Goal: Information Seeking & Learning: Learn about a topic

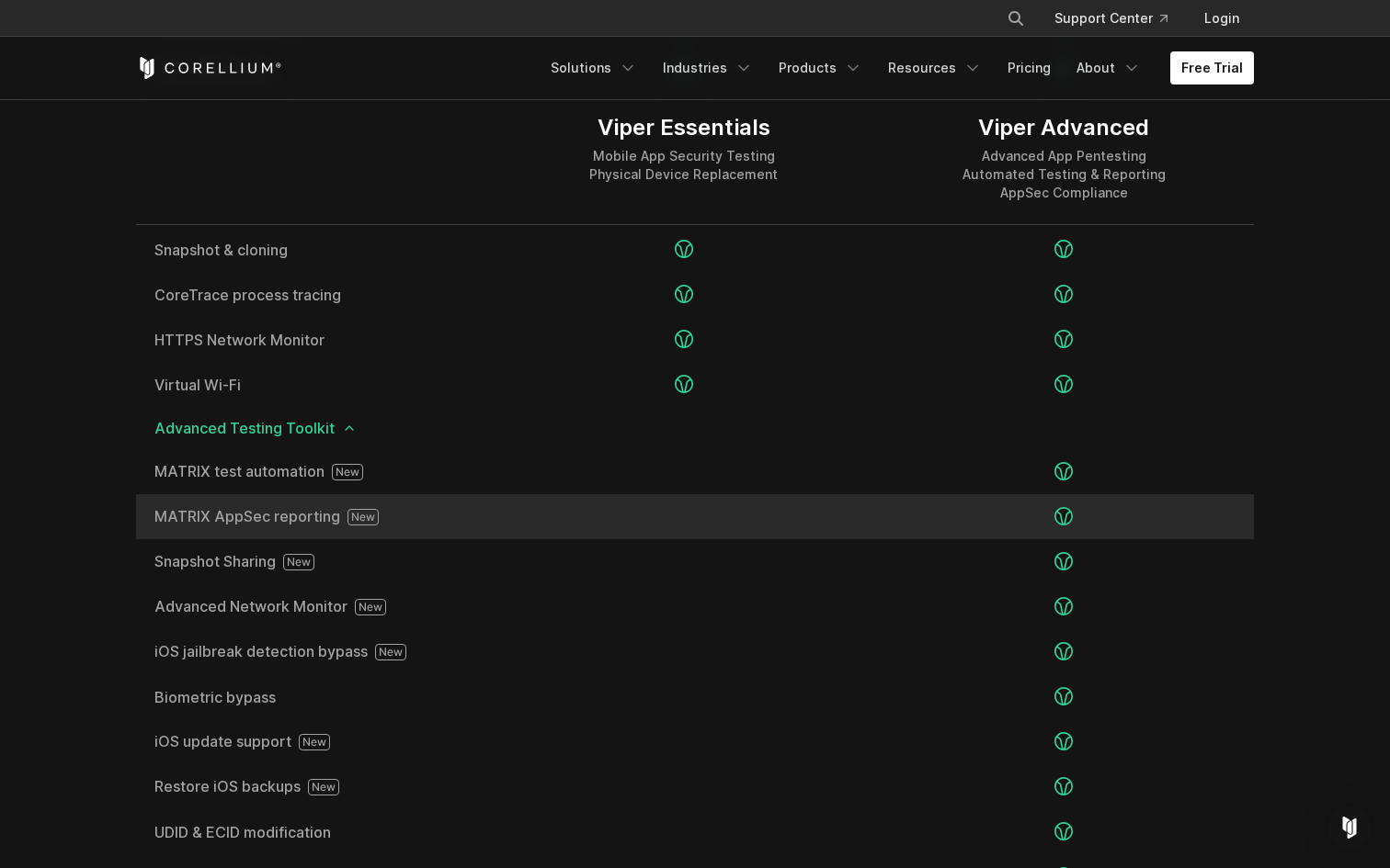
scroll to position [2944, 0]
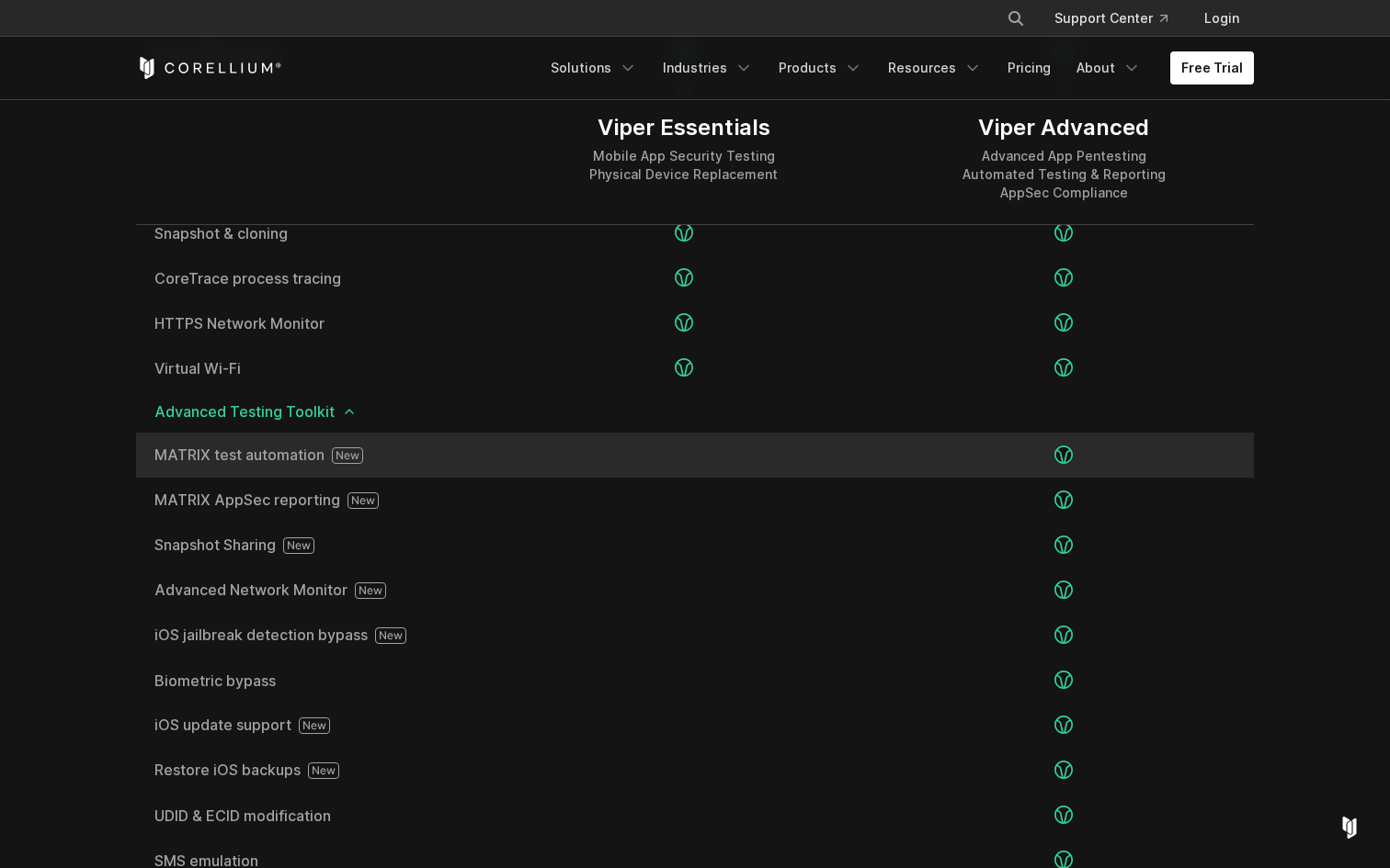
click at [310, 455] on span "MATRIX test automation" at bounding box center [315, 456] width 321 height 17
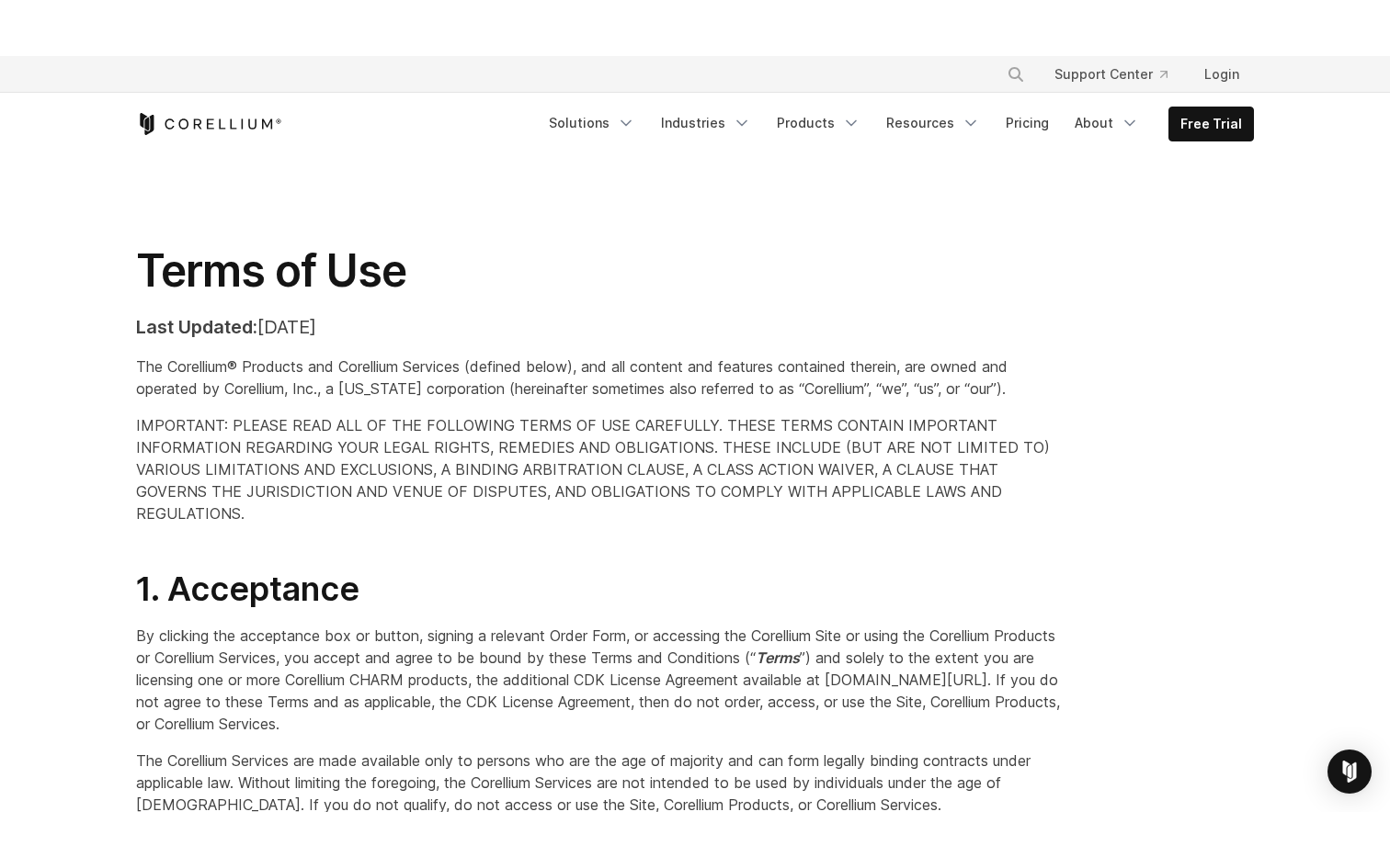
scroll to position [18, 0]
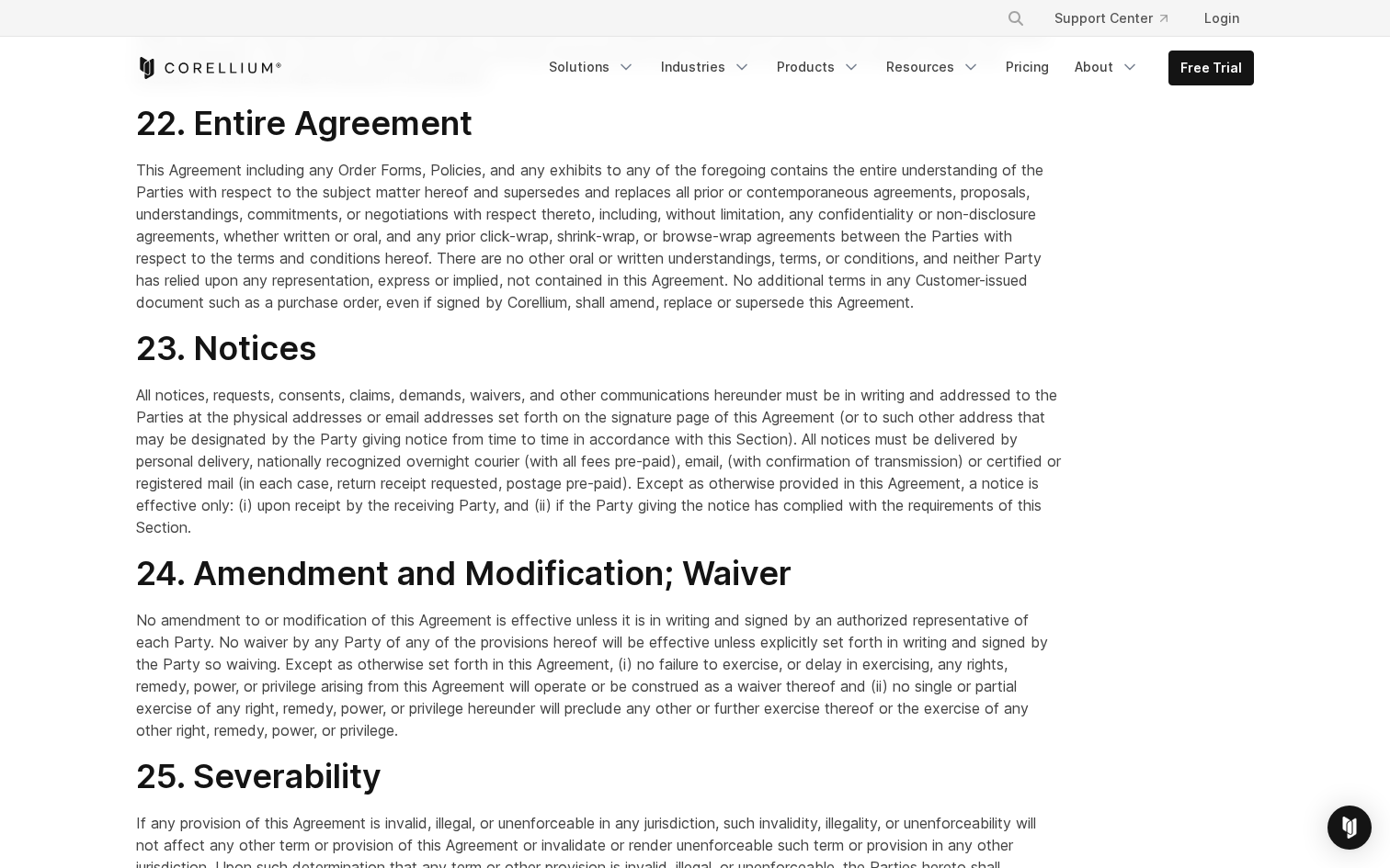
scroll to position [12832, 0]
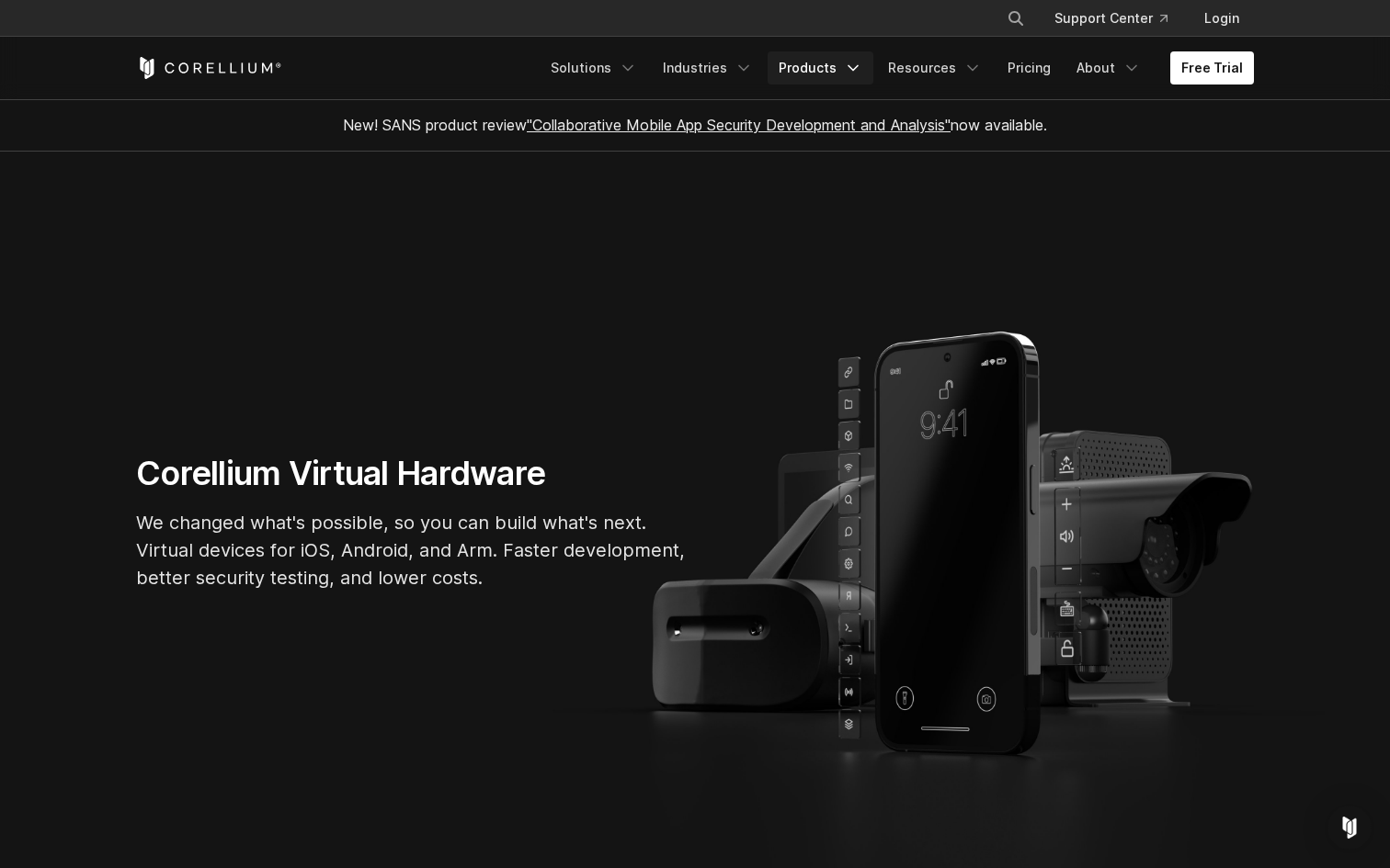
click at [816, 71] on link "Products" at bounding box center [820, 68] width 106 height 33
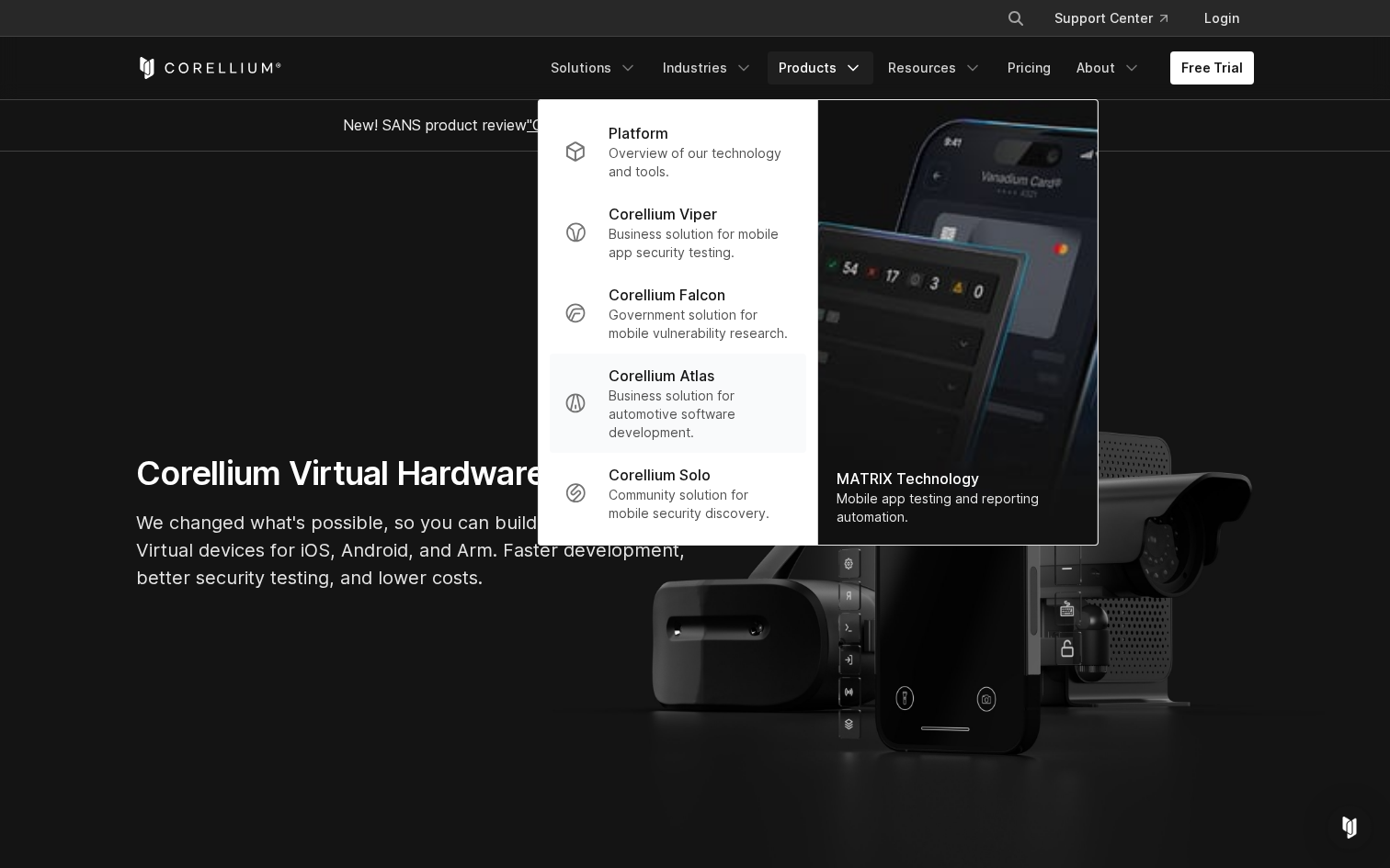
click at [661, 400] on p "Business solution for automotive software development." at bounding box center [699, 415] width 183 height 55
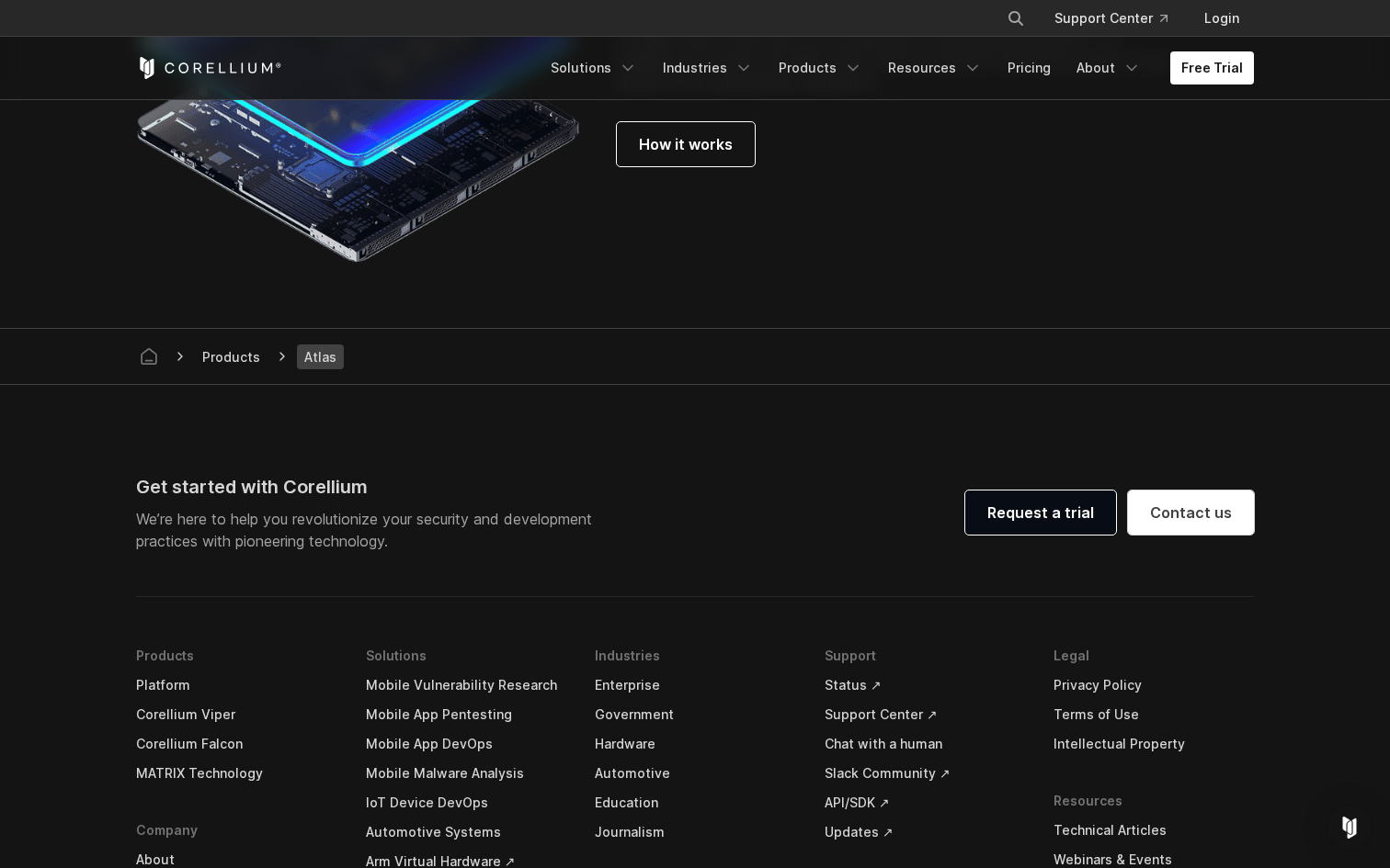
scroll to position [5415, 0]
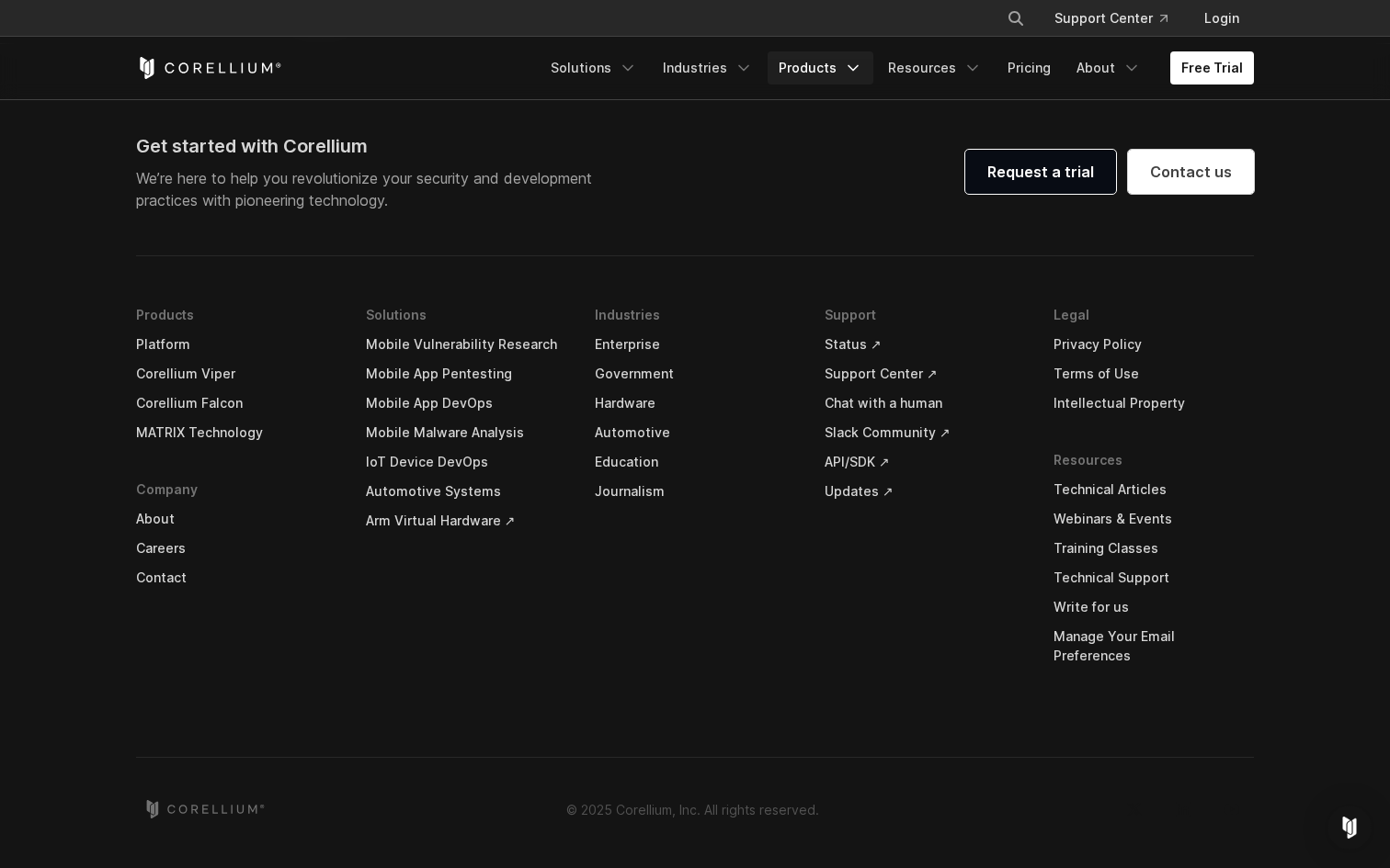
click at [845, 54] on link "Products" at bounding box center [820, 68] width 106 height 33
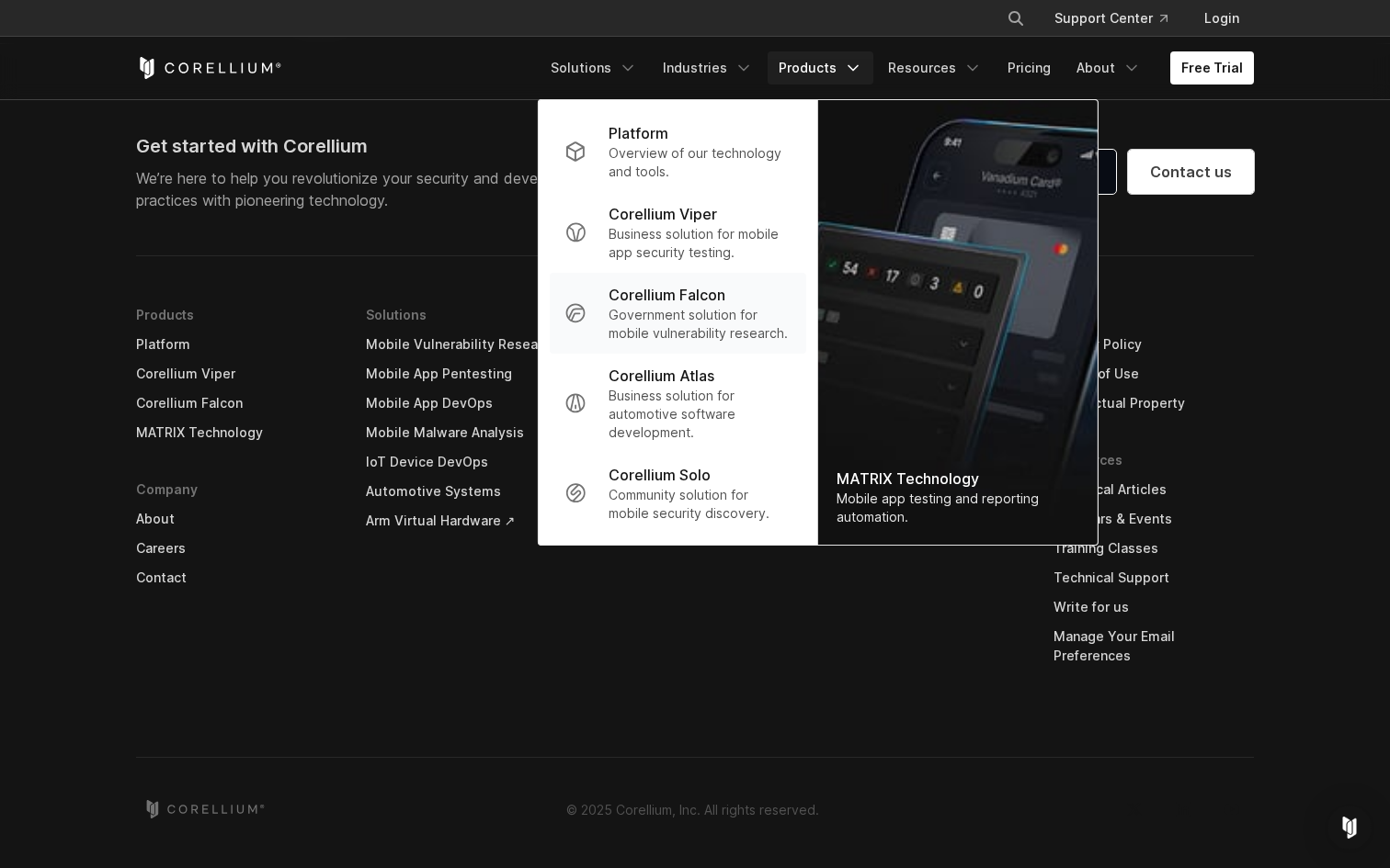
click at [651, 309] on p "Government solution for mobile vulnerability research." at bounding box center [699, 325] width 183 height 37
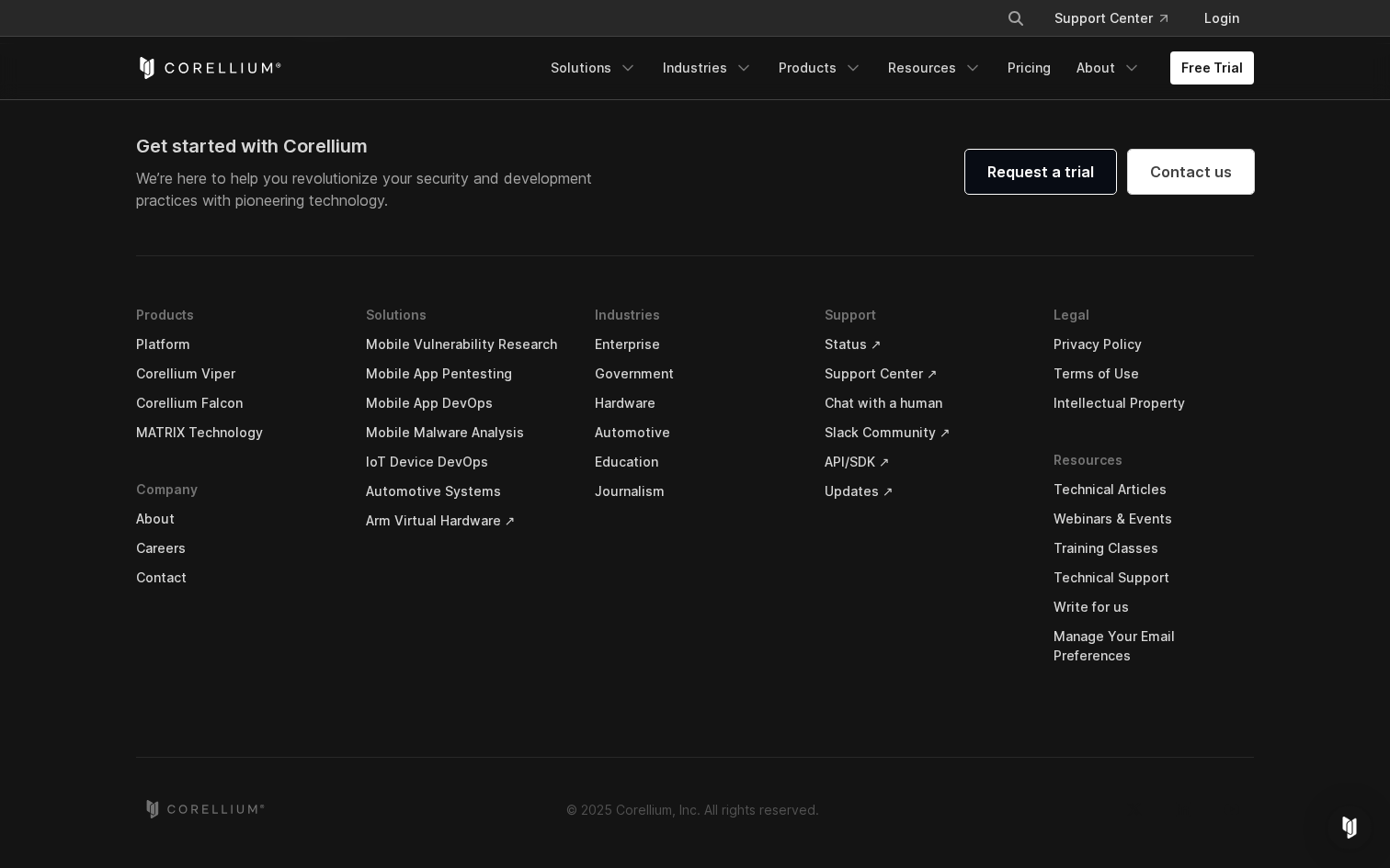
scroll to position [5396, 0]
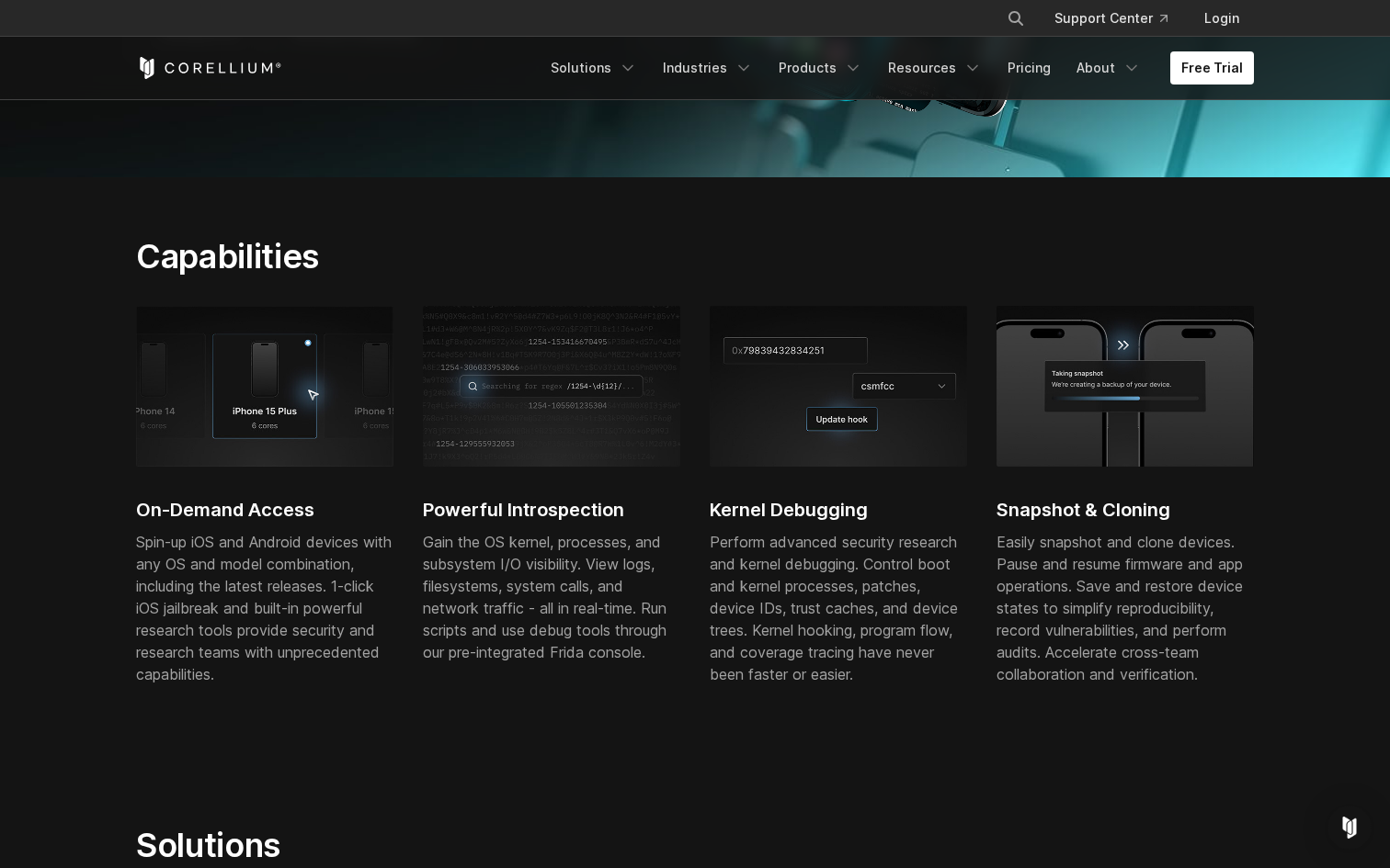
scroll to position [113, 0]
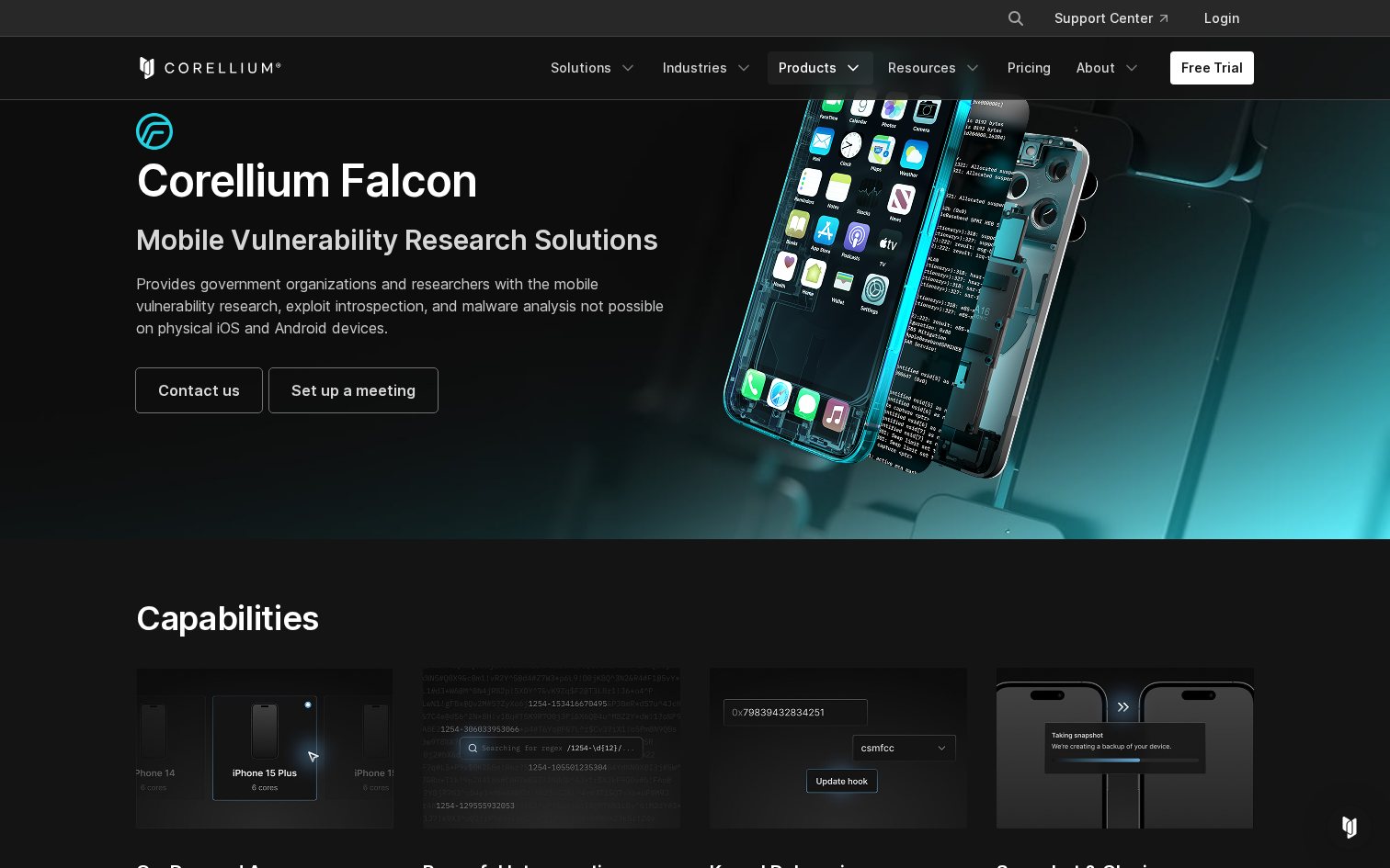
click at [833, 66] on link "Products" at bounding box center [820, 68] width 106 height 33
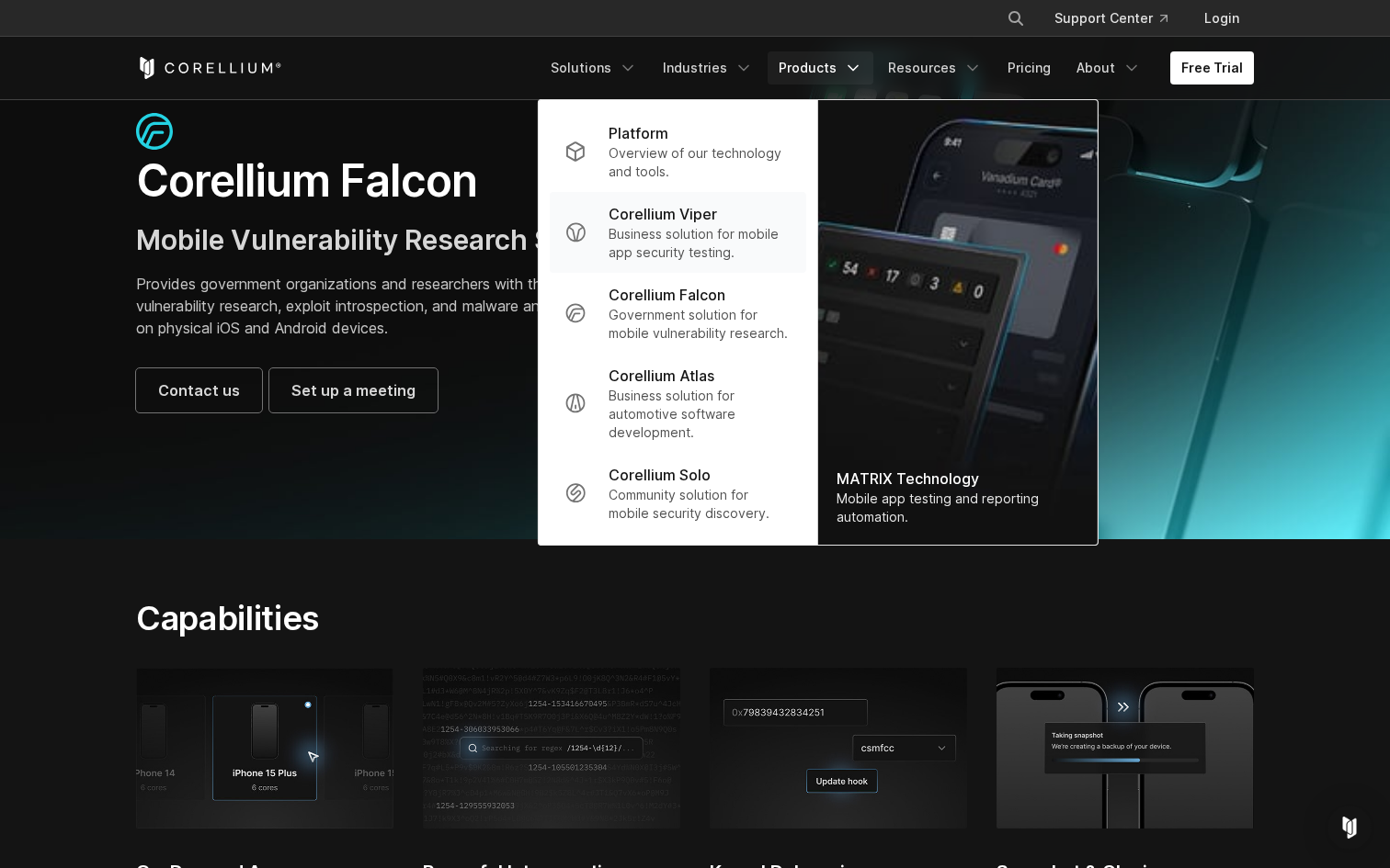
click at [662, 234] on p "Business solution for mobile app security testing." at bounding box center [699, 244] width 183 height 37
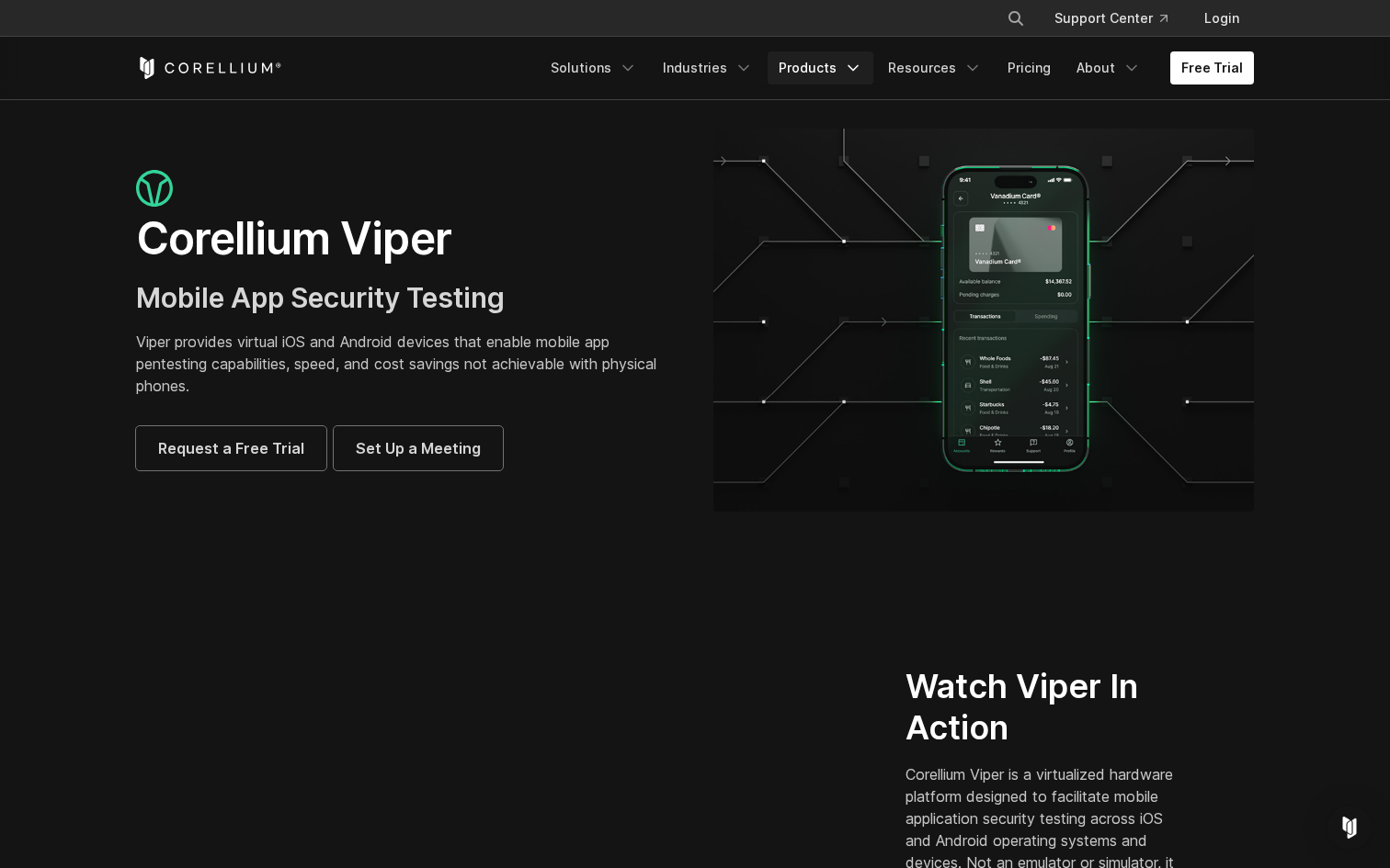
click at [835, 75] on link "Products" at bounding box center [820, 68] width 106 height 33
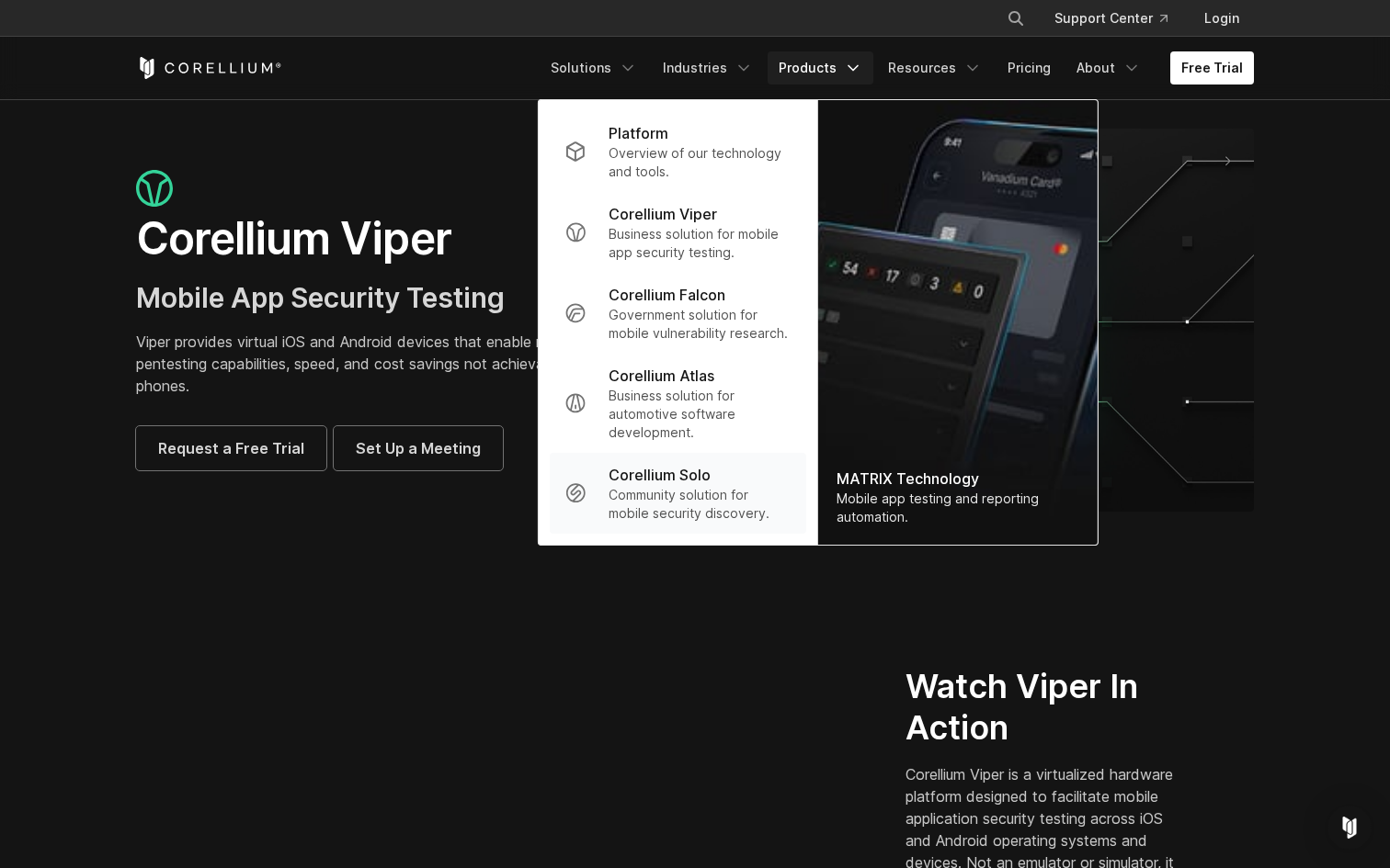
click at [650, 491] on p "Community solution for mobile security discovery." at bounding box center [699, 504] width 183 height 37
